Goal: Task Accomplishment & Management: Manage account settings

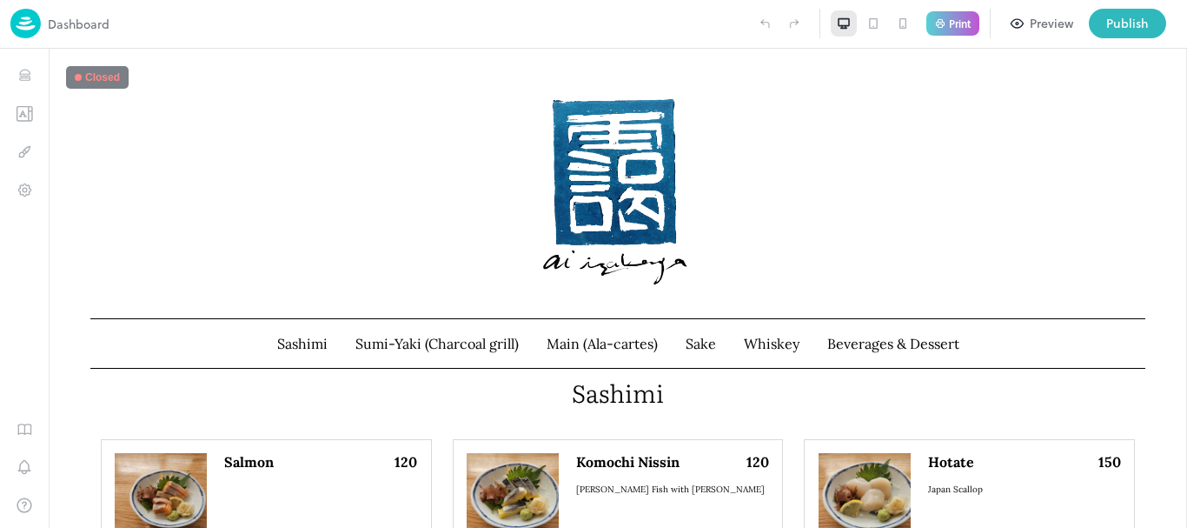
click at [91, 12] on div "Dashboard" at bounding box center [59, 24] width 99 height 30
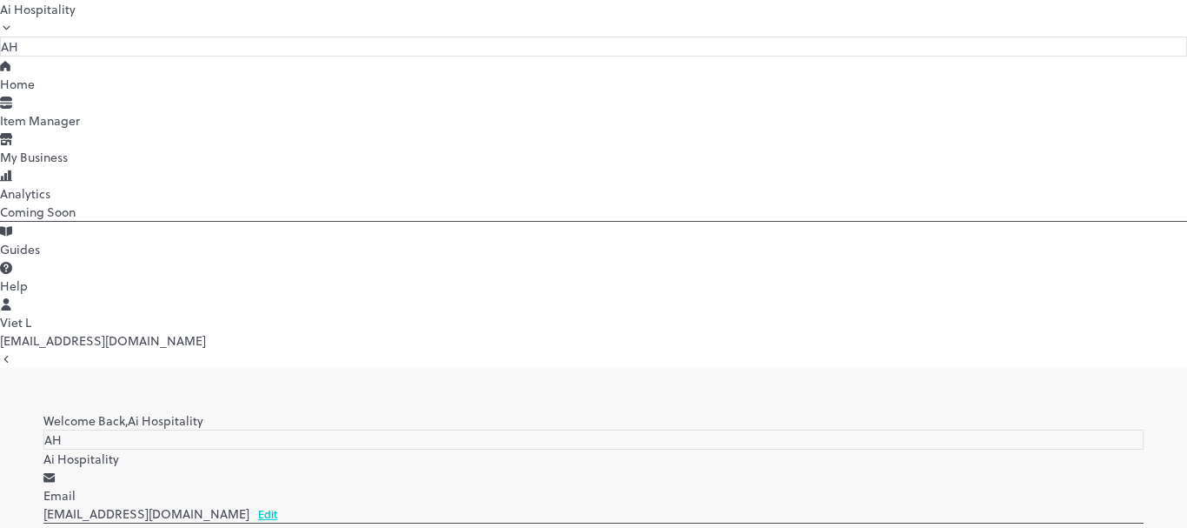
click at [118, 129] on div "Item Manager" at bounding box center [593, 120] width 1187 height 18
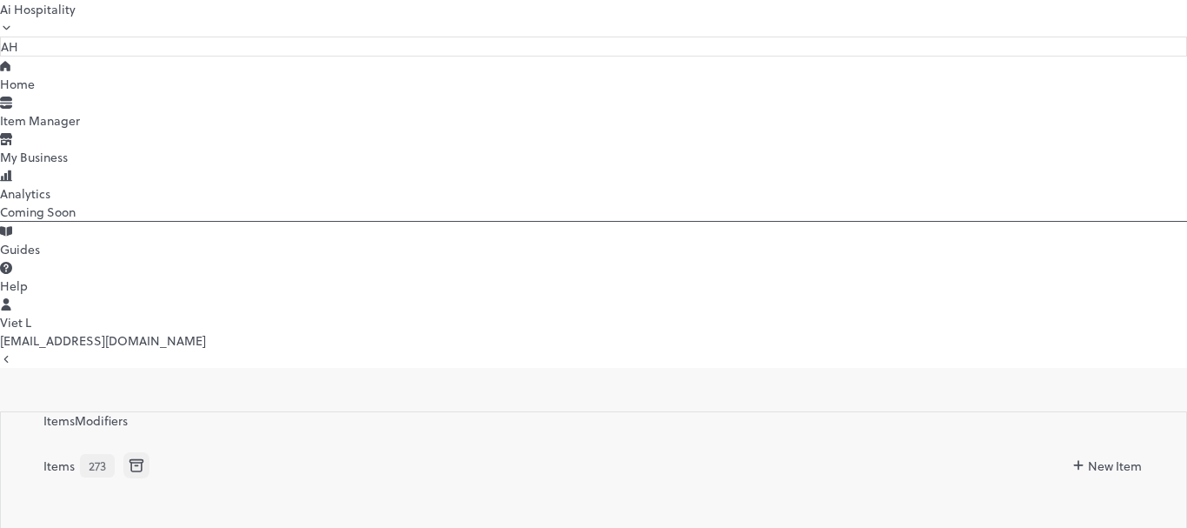
click at [91, 93] on div "Home" at bounding box center [593, 84] width 1187 height 18
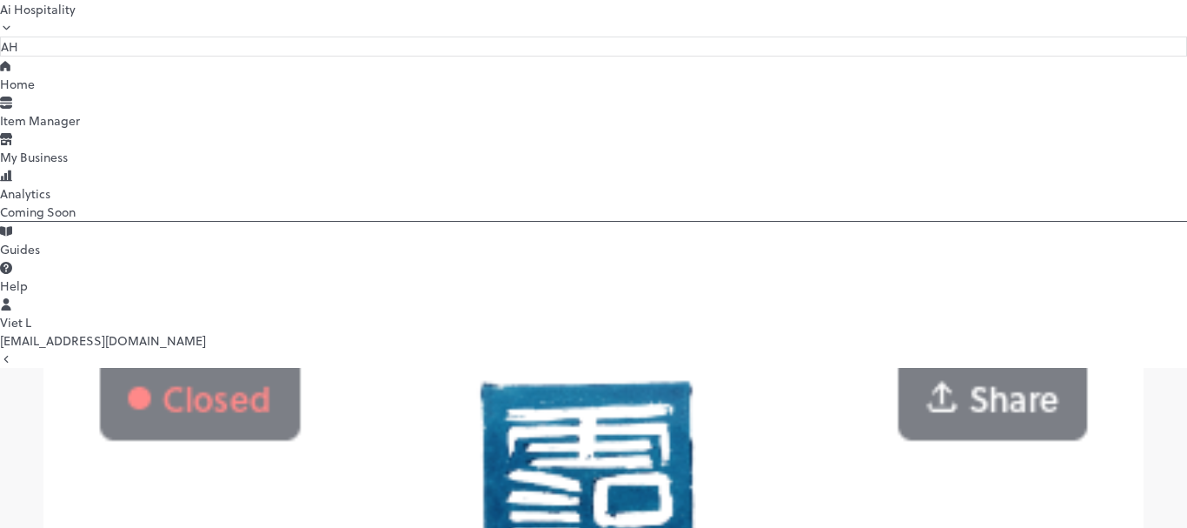
scroll to position [602, 0]
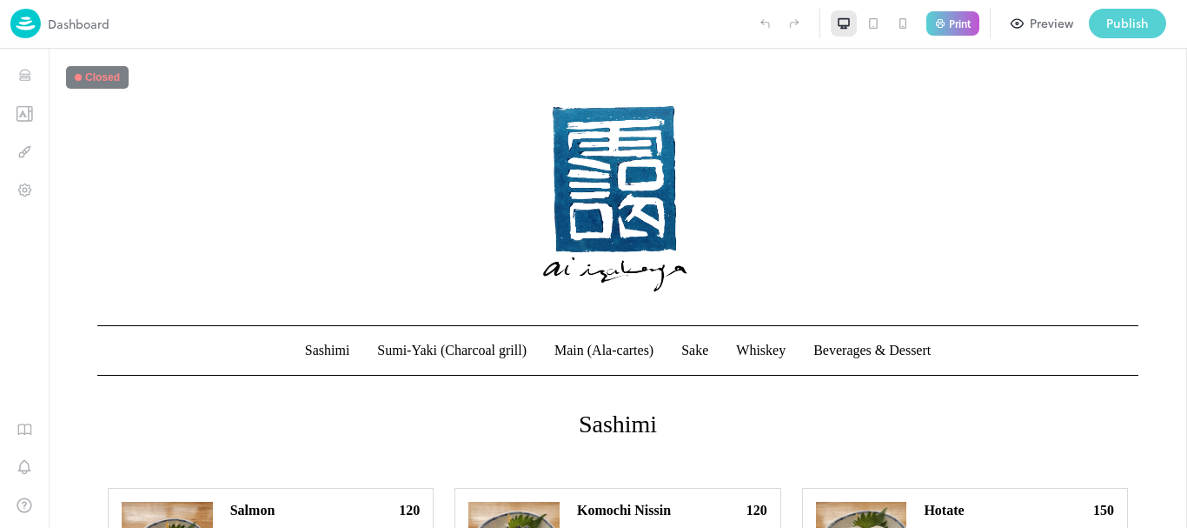
click at [1112, 27] on div "Publish" at bounding box center [1127, 23] width 43 height 19
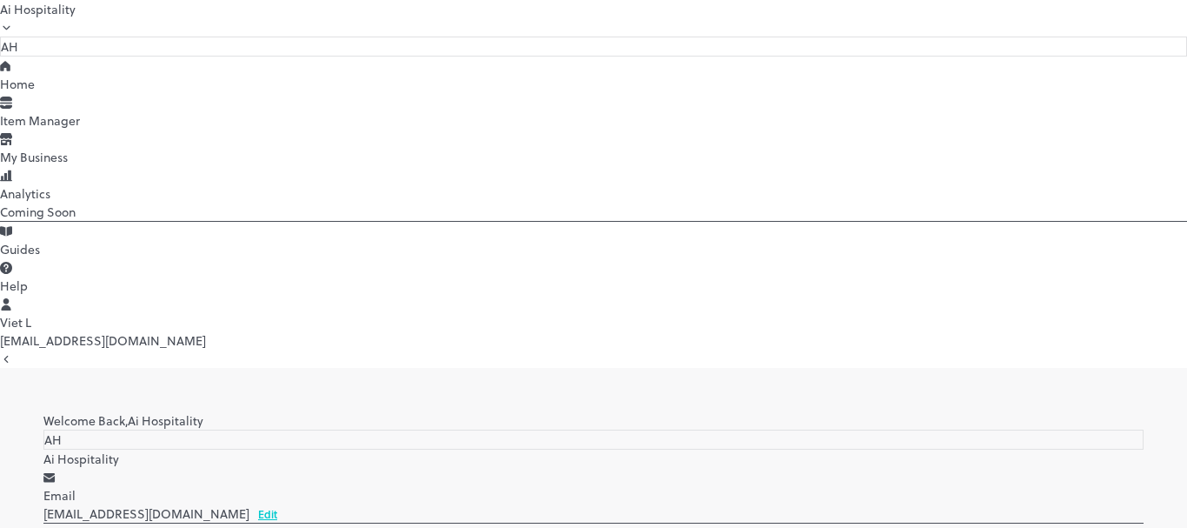
click at [80, 166] on div "My Business" at bounding box center [593, 157] width 1187 height 18
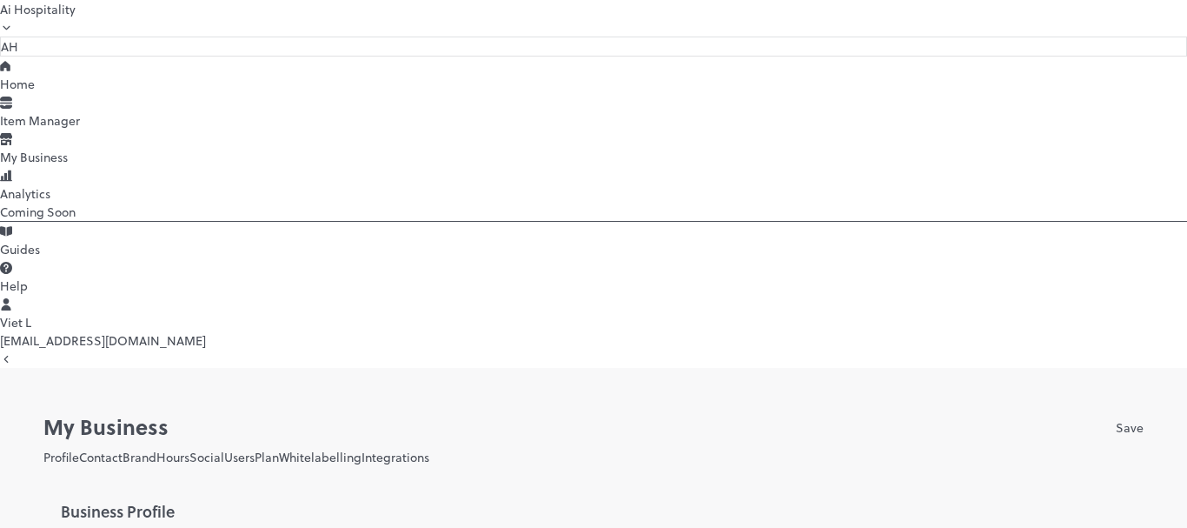
click at [12, 109] on icon at bounding box center [6, 102] width 12 height 12
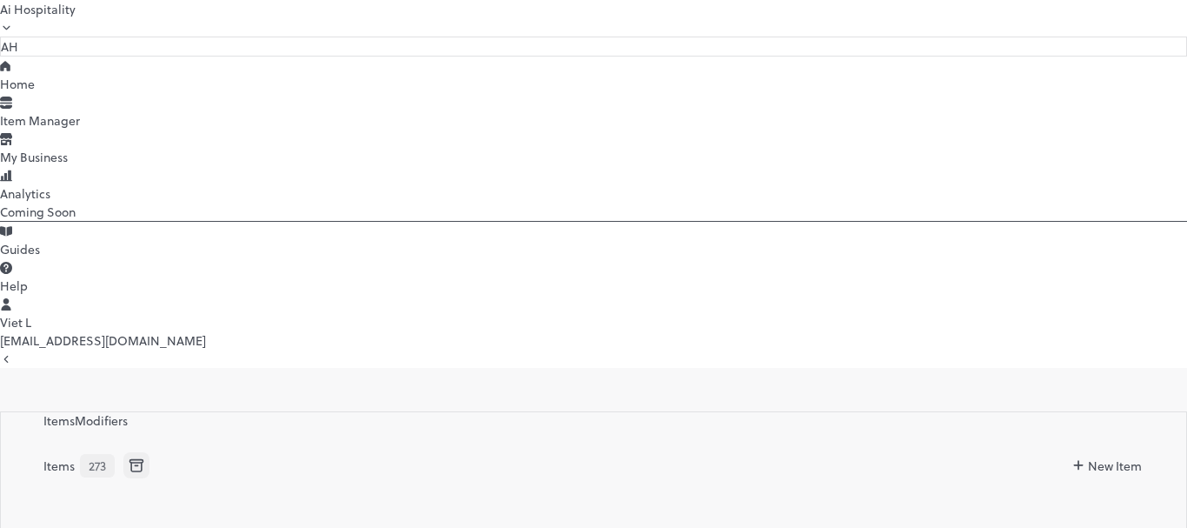
click at [59, 93] on div "Home" at bounding box center [593, 84] width 1187 height 18
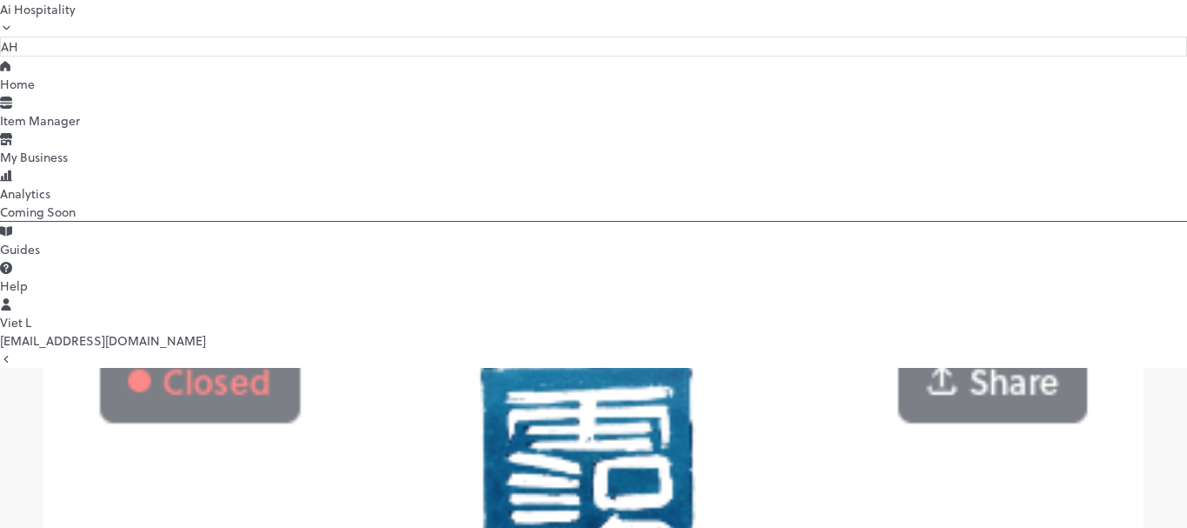
scroll to position [602, 0]
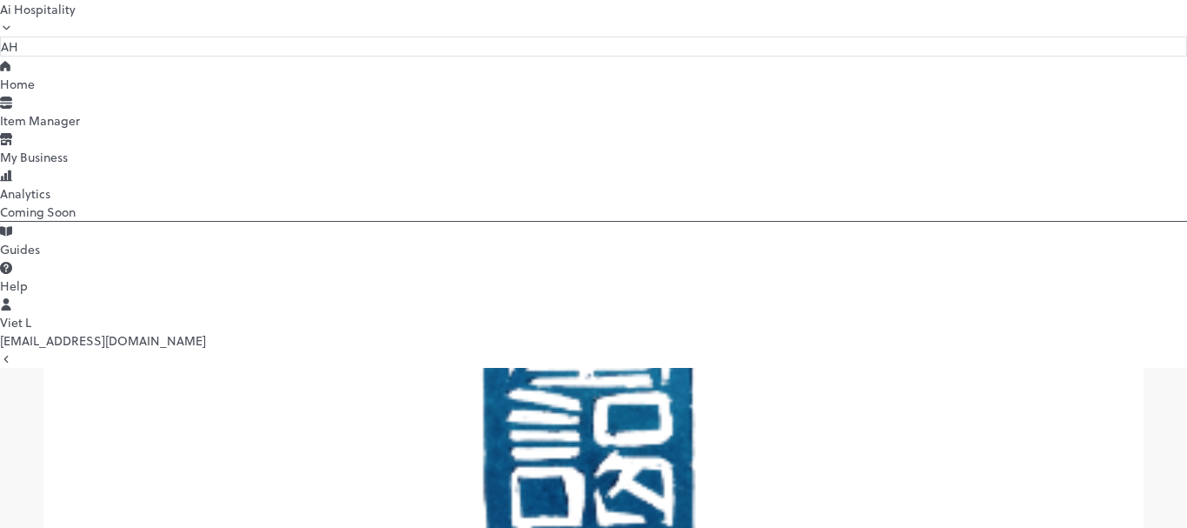
click at [538, 527] on div at bounding box center [593, 528] width 1187 height 0
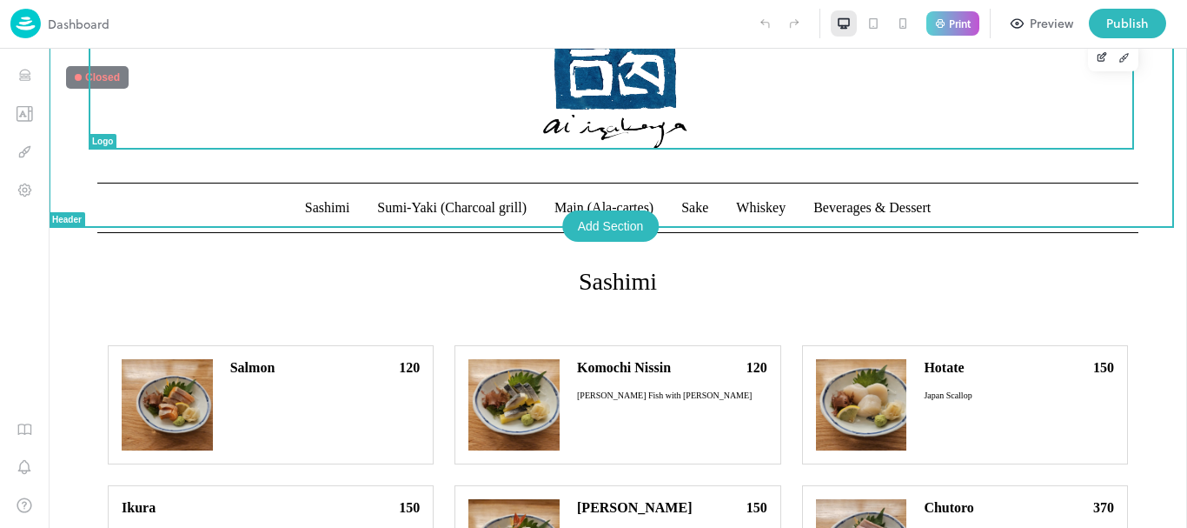
scroll to position [174, 0]
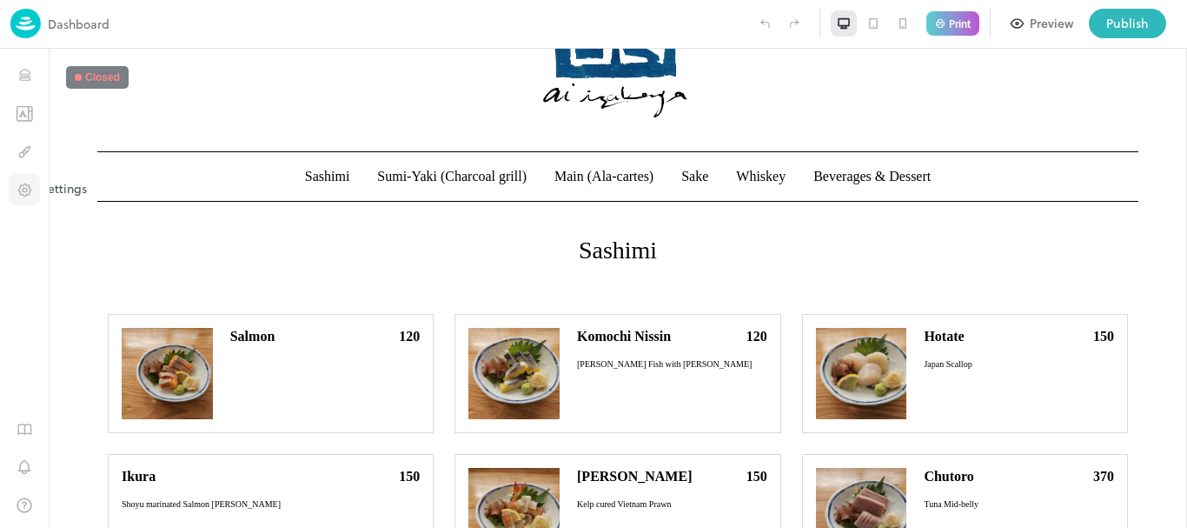
click at [30, 183] on icon "Settings" at bounding box center [25, 190] width 17 height 17
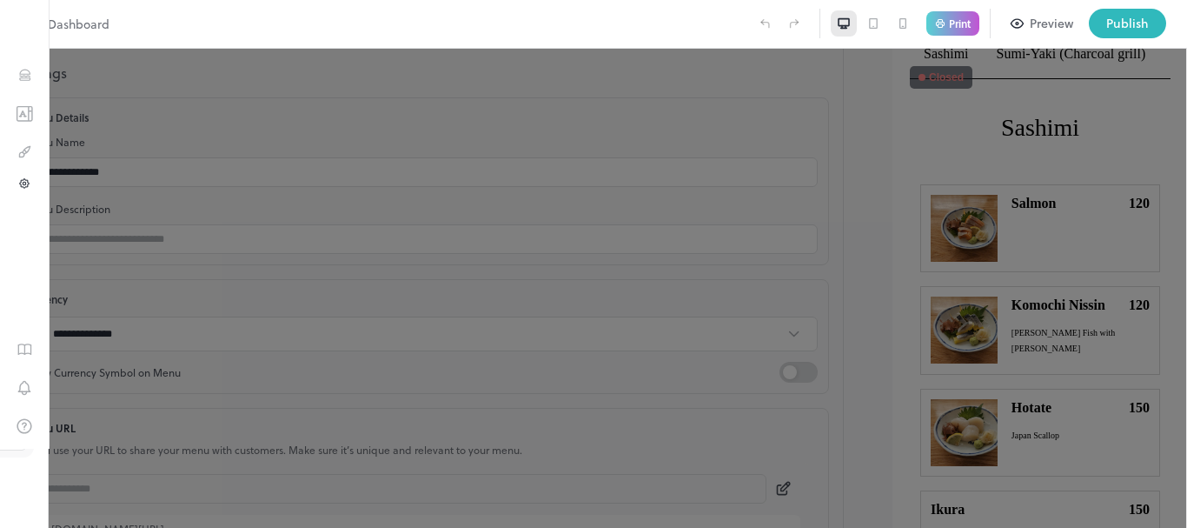
click at [368, 60] on div at bounding box center [593, 264] width 1187 height 528
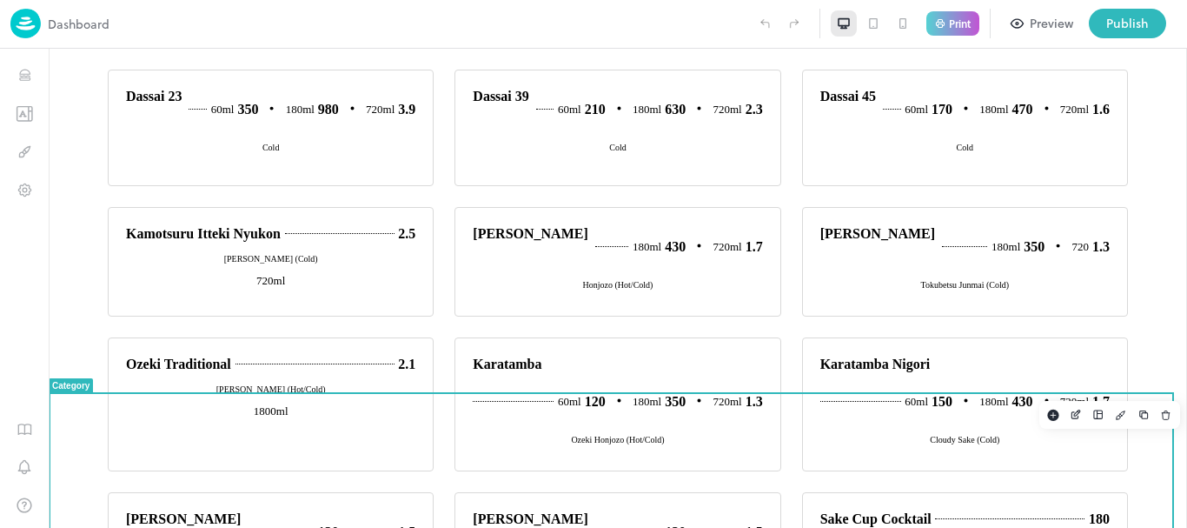
scroll to position [2607, 0]
